Goal: Information Seeking & Learning: Compare options

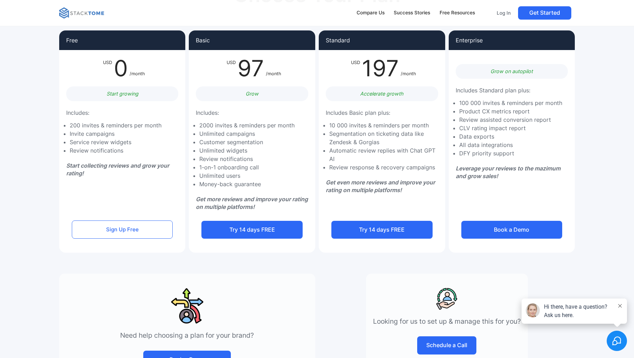
click at [67, 11] on img at bounding box center [81, 12] width 45 height 11
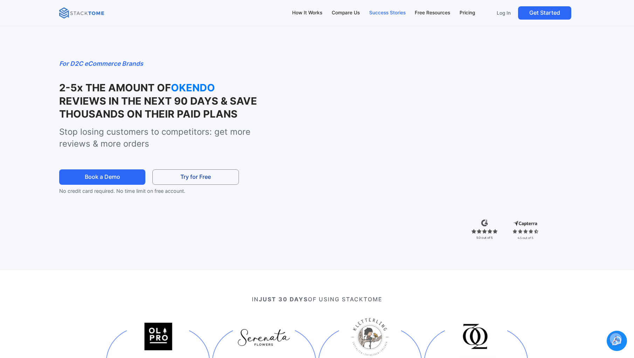
click at [386, 11] on div "Success Stories" at bounding box center [387, 13] width 36 height 8
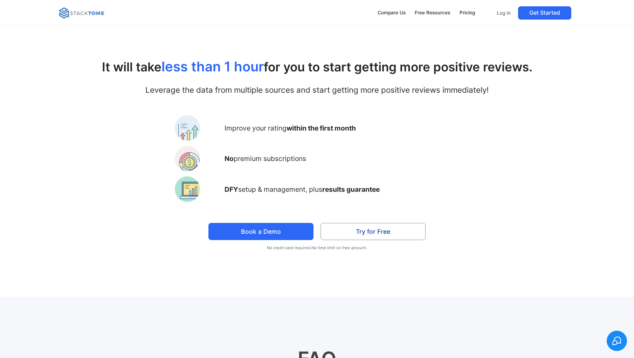
scroll to position [2261, 0]
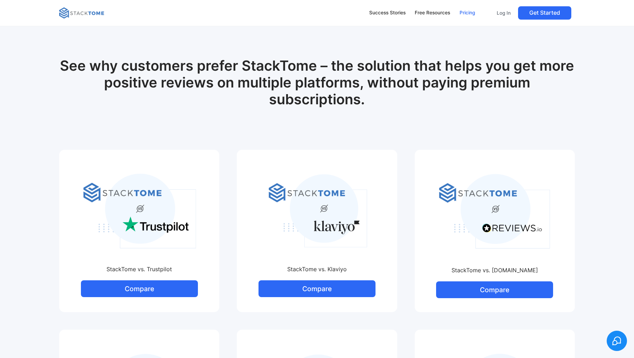
click at [467, 15] on div "Pricing" at bounding box center [466, 13] width 15 height 8
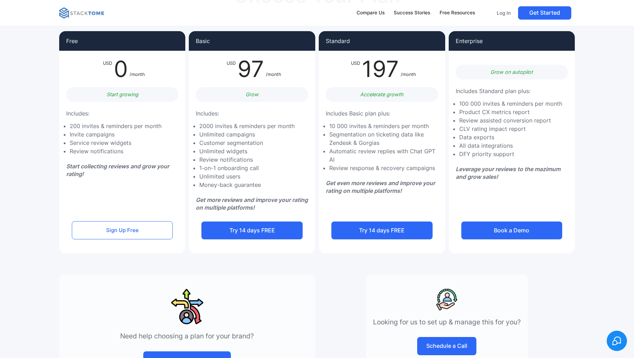
scroll to position [64, 0]
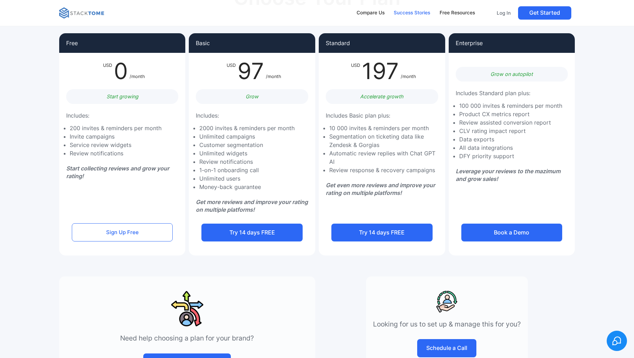
click at [418, 16] on div "Success Stories" at bounding box center [412, 13] width 36 height 8
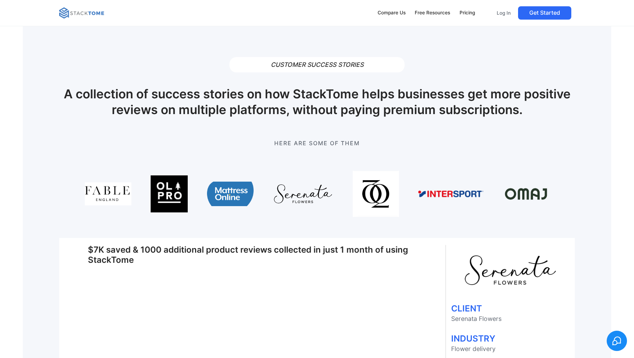
click at [450, 193] on img at bounding box center [450, 194] width 65 height 47
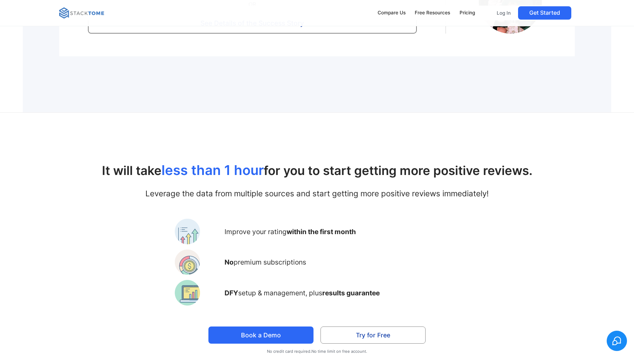
scroll to position [2153, 0]
